Goal: Information Seeking & Learning: Learn about a topic

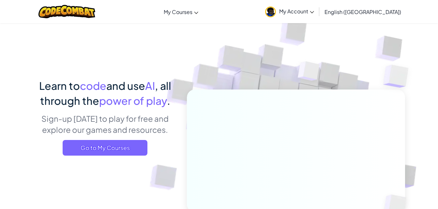
click at [96, 142] on span "Go to My Courses" at bounding box center [105, 148] width 85 height 16
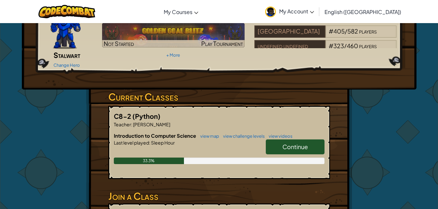
scroll to position [55, 0]
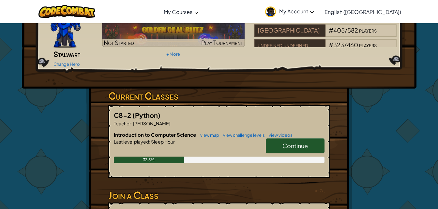
click at [286, 157] on div "33.3%" at bounding box center [219, 160] width 211 height 7
click at [305, 140] on link "Continue" at bounding box center [295, 146] width 59 height 15
